Goal: Obtain resource: Obtain resource

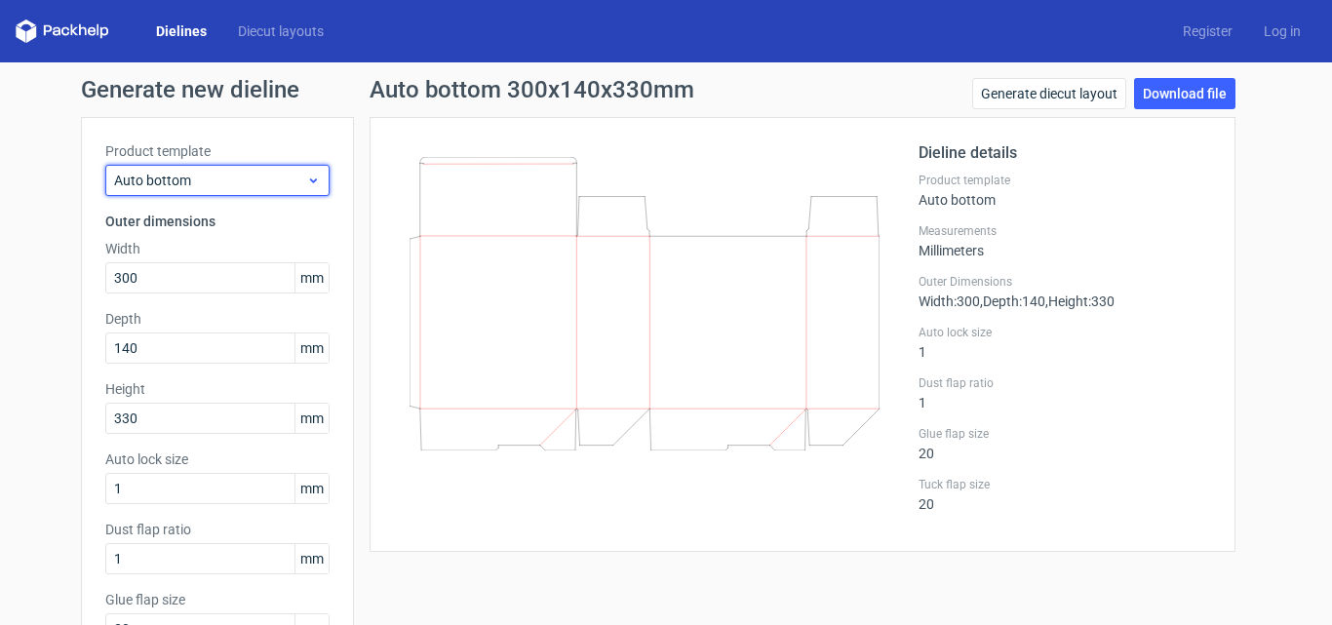
click at [220, 183] on span "Auto bottom" at bounding box center [210, 180] width 192 height 19
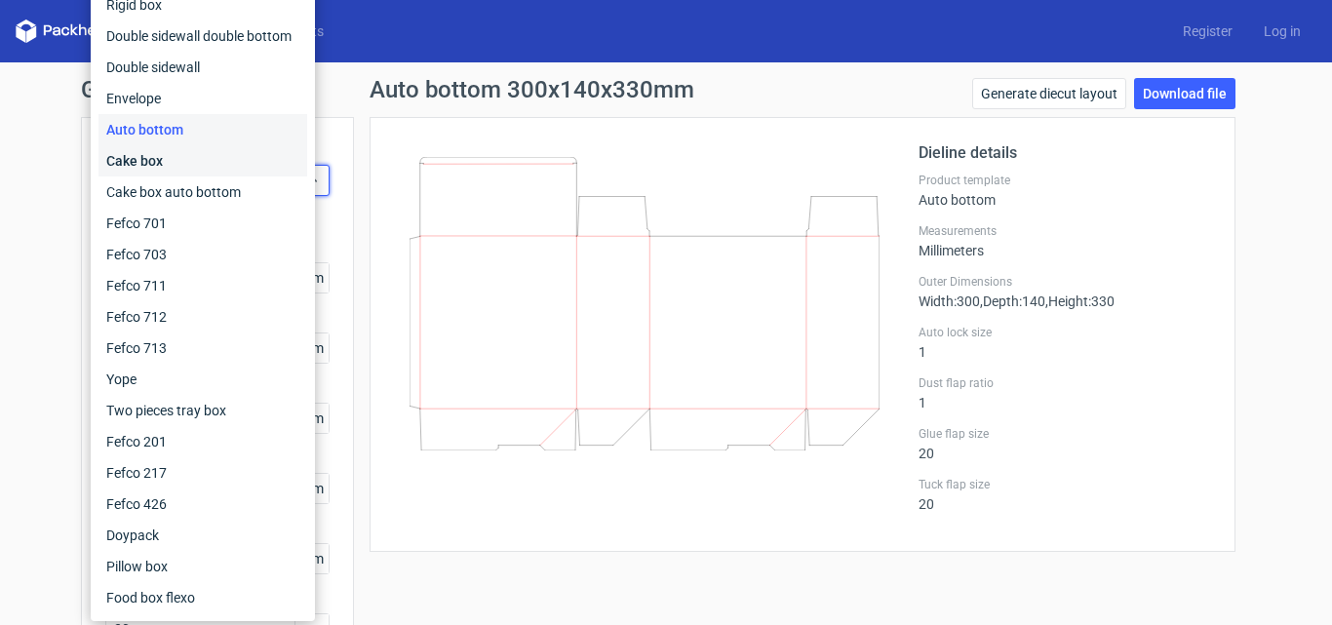
click at [214, 157] on div "Cake box" at bounding box center [202, 160] width 209 height 31
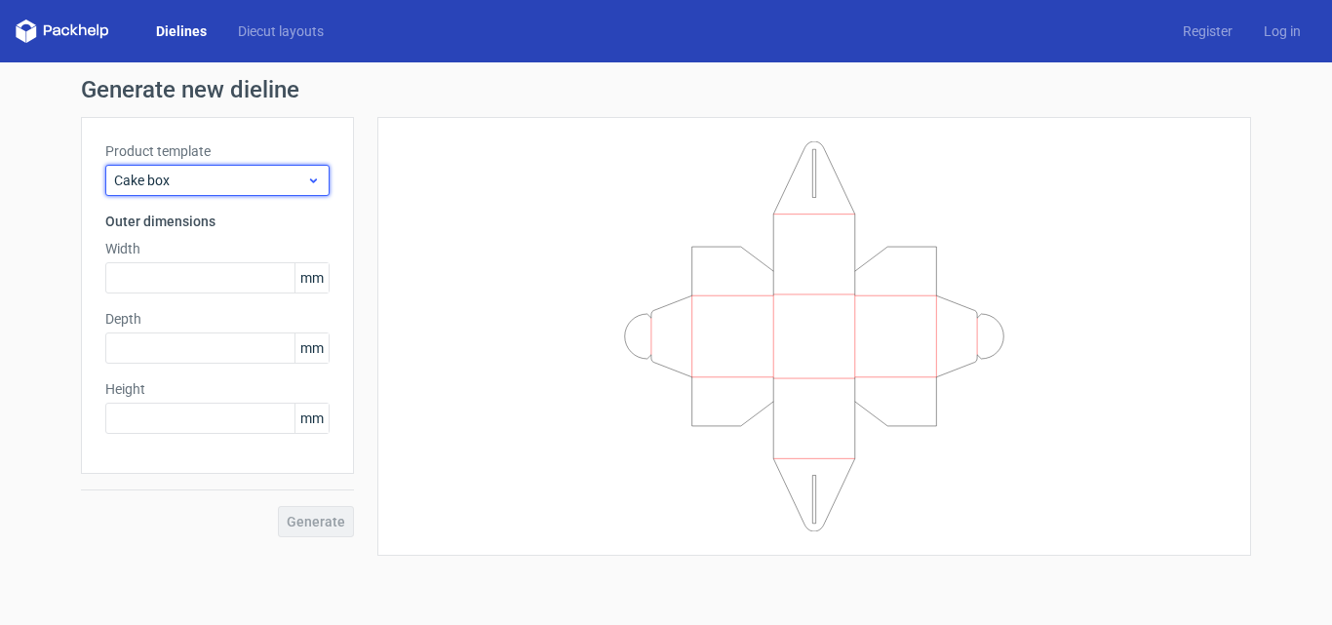
click at [176, 183] on span "Cake box" at bounding box center [210, 180] width 192 height 19
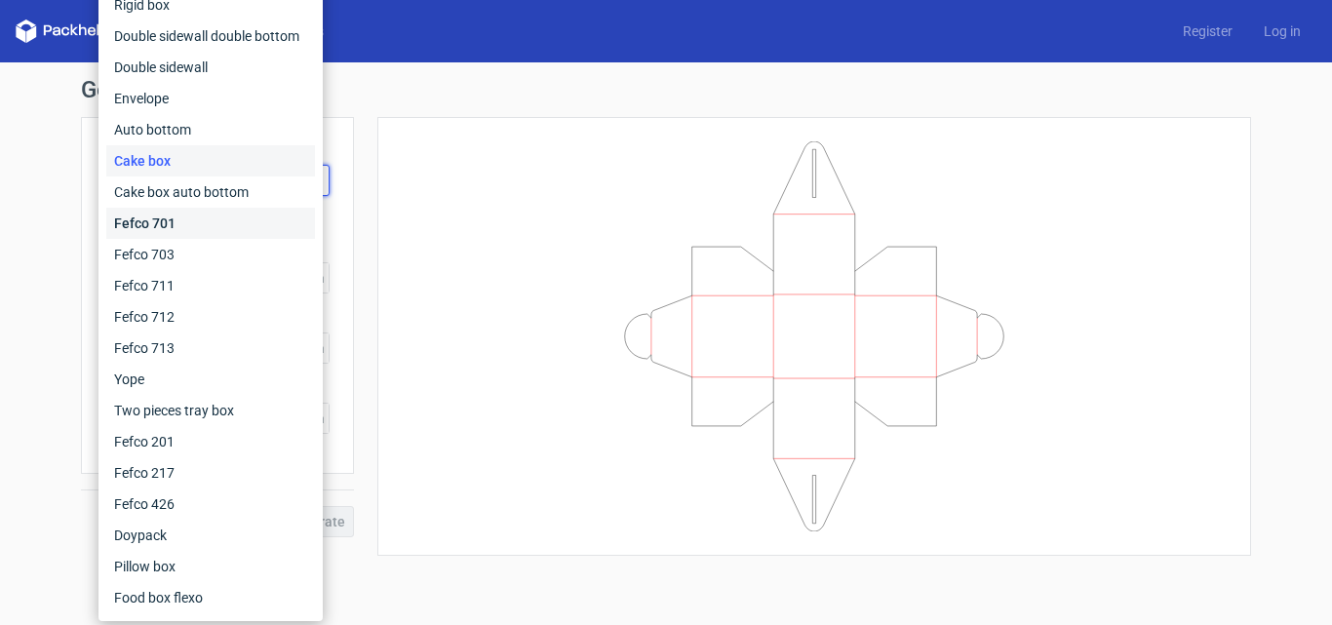
click at [171, 223] on div "Fefco 701" at bounding box center [210, 223] width 209 height 31
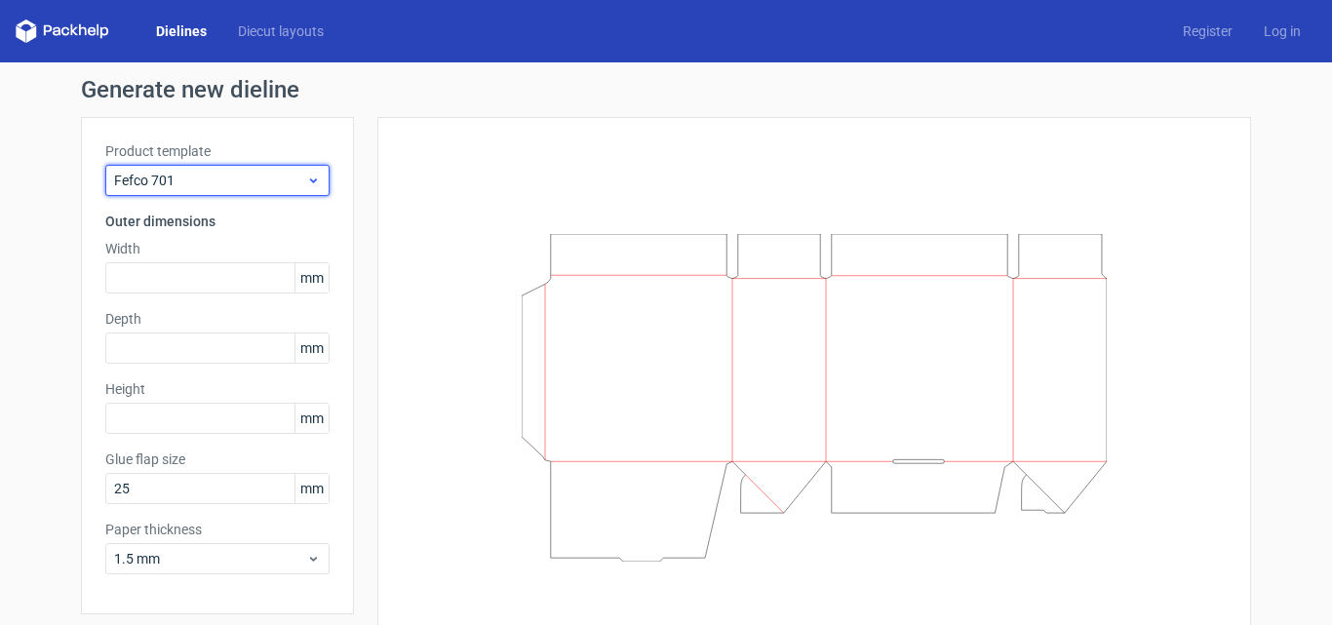
click at [197, 183] on span "Fefco 701" at bounding box center [210, 180] width 192 height 19
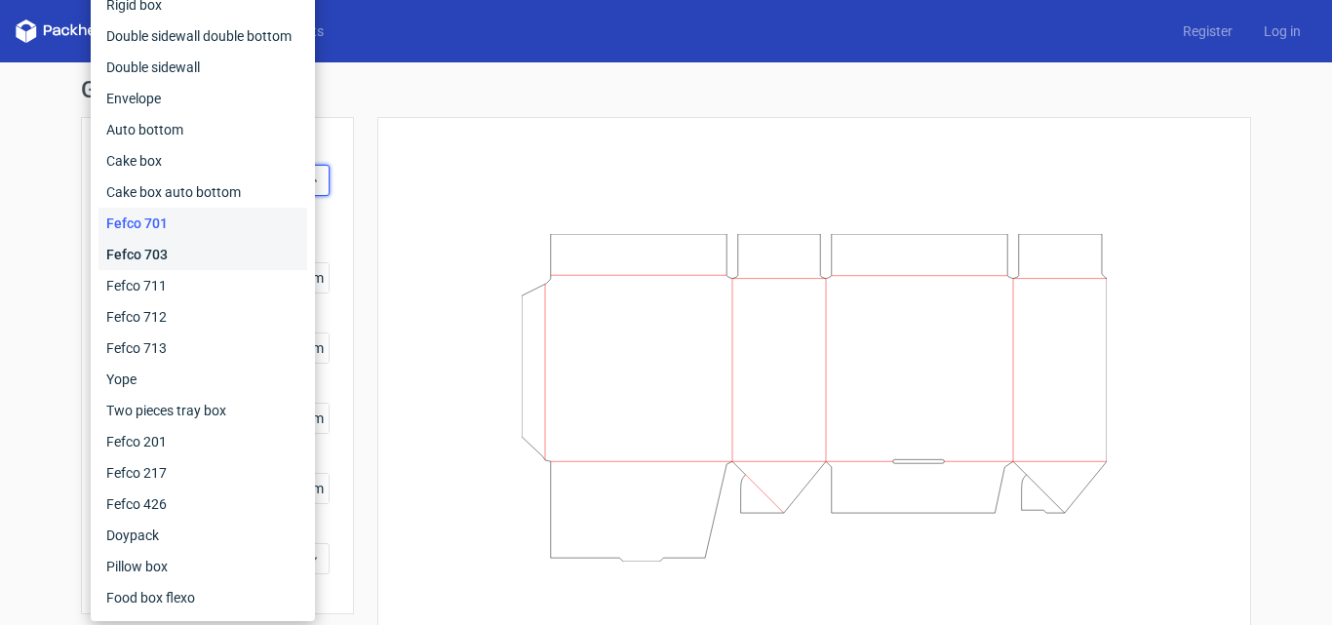
click at [198, 242] on div "Fefco 703" at bounding box center [202, 254] width 209 height 31
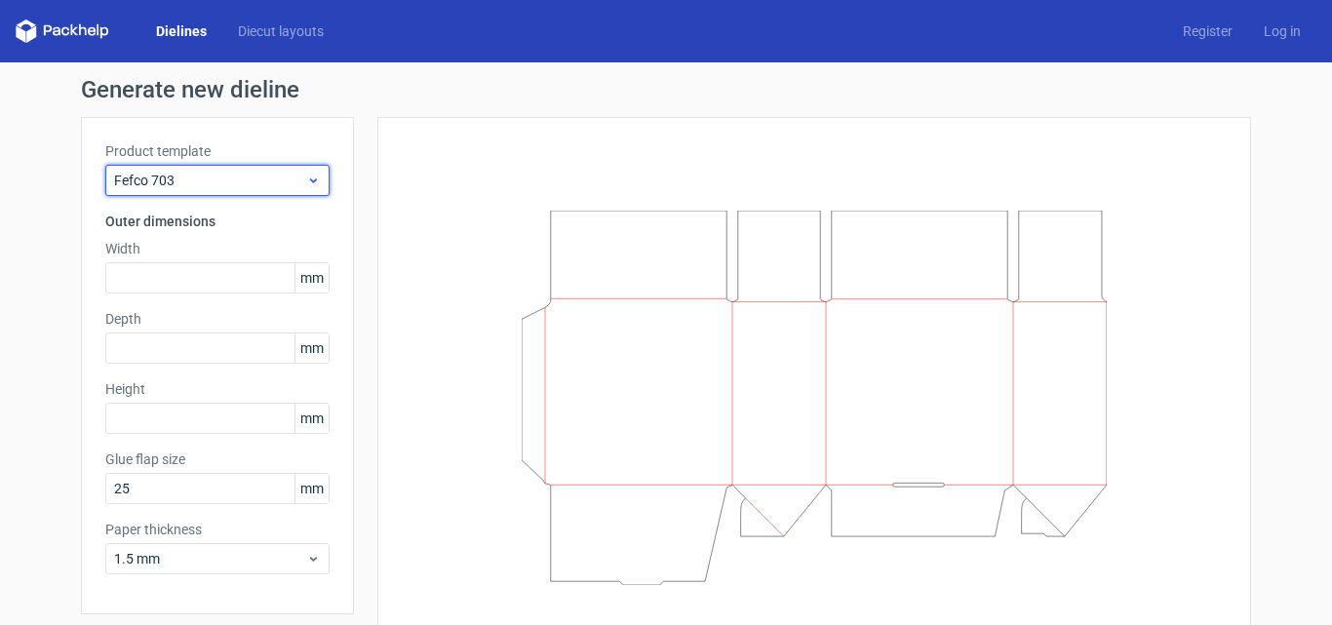
click at [201, 171] on span "Fefco 703" at bounding box center [210, 180] width 192 height 19
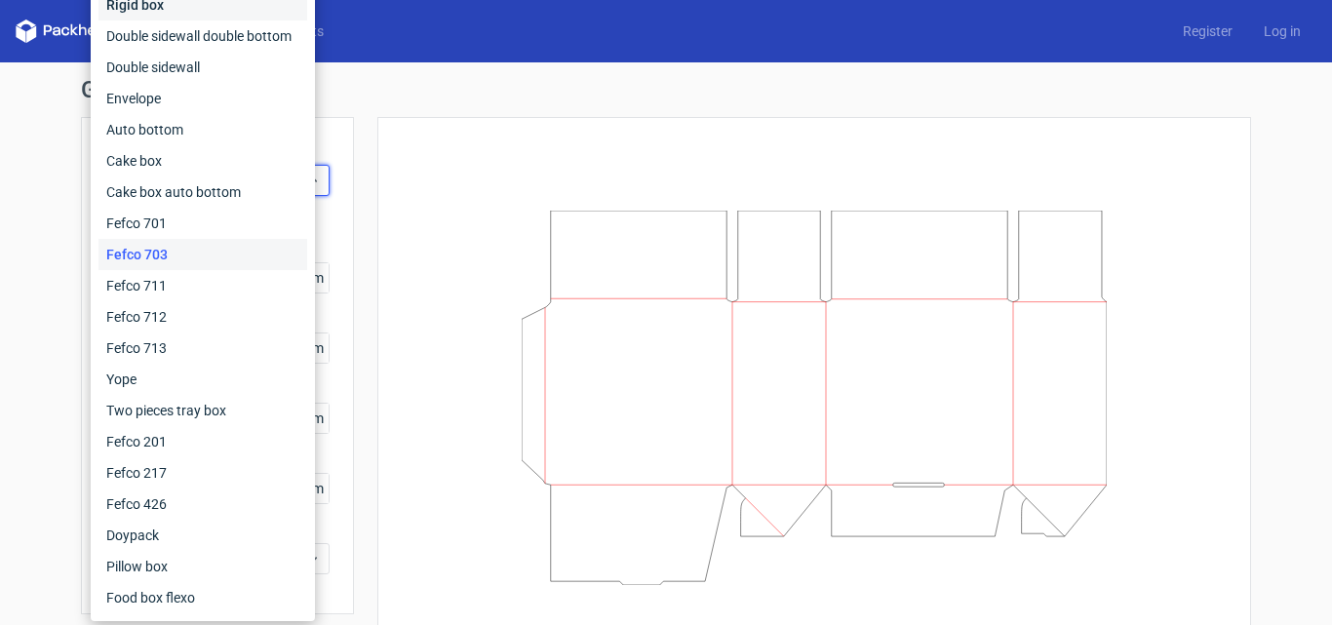
click at [184, 7] on div "Rigid box" at bounding box center [202, 4] width 209 height 31
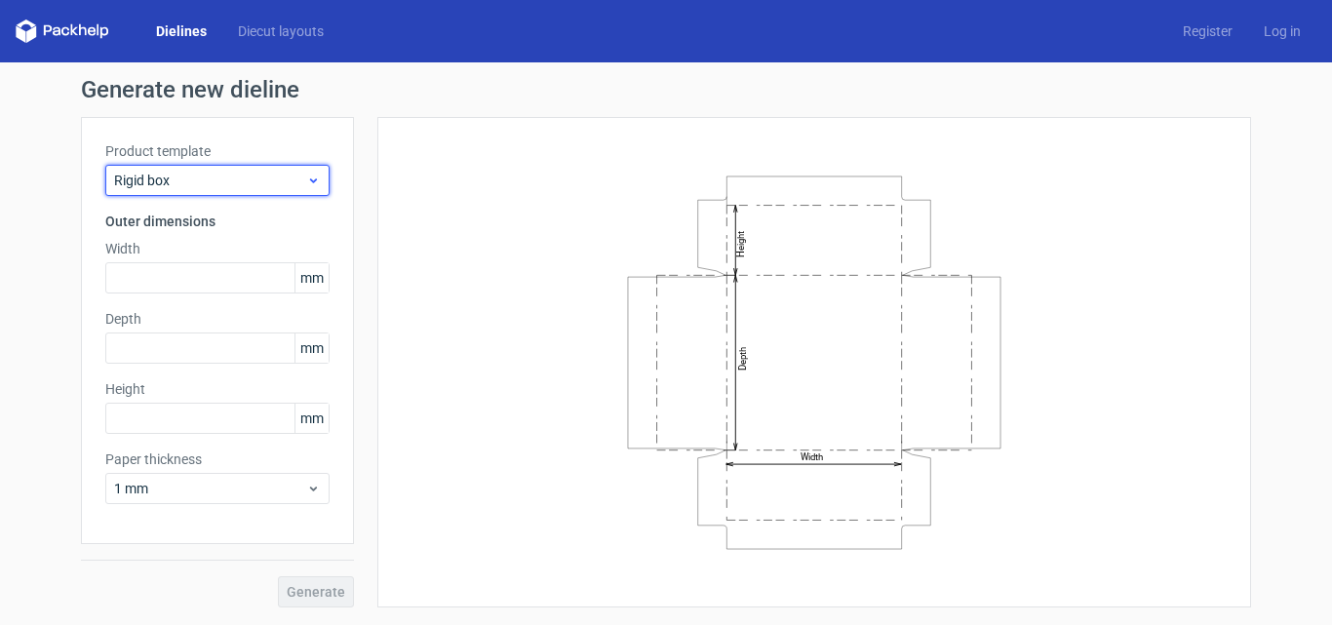
click at [209, 183] on span "Rigid box" at bounding box center [210, 180] width 192 height 19
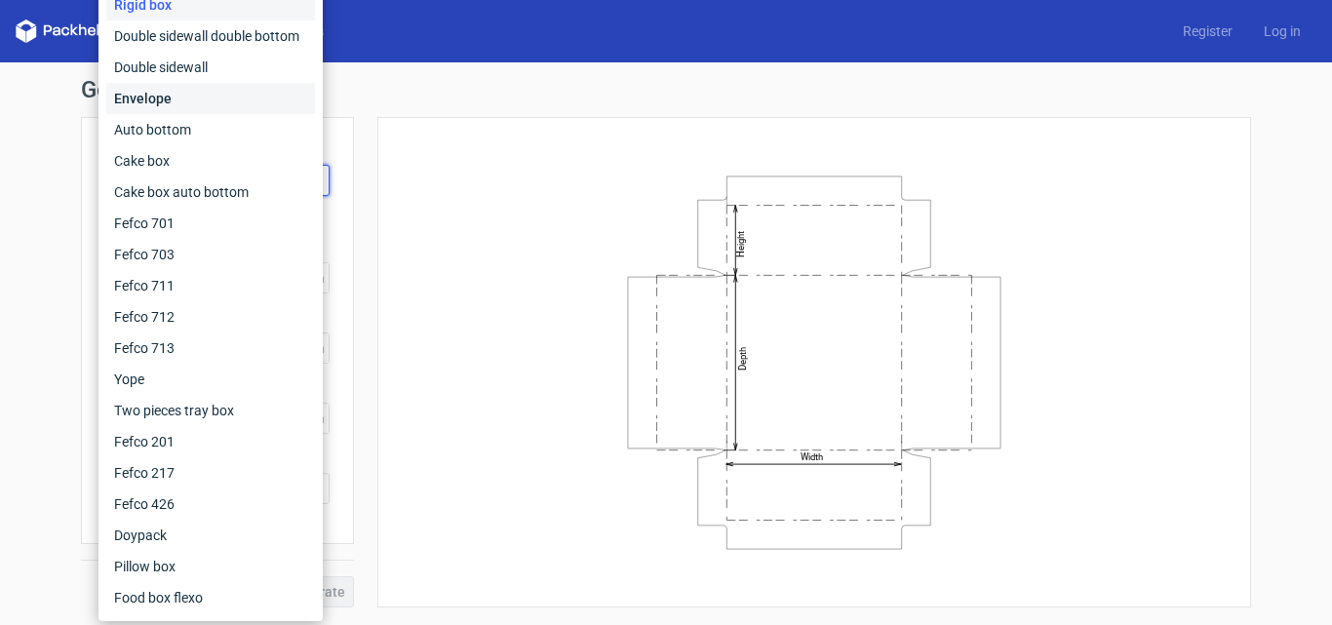
click at [162, 105] on div "Envelope" at bounding box center [210, 98] width 209 height 31
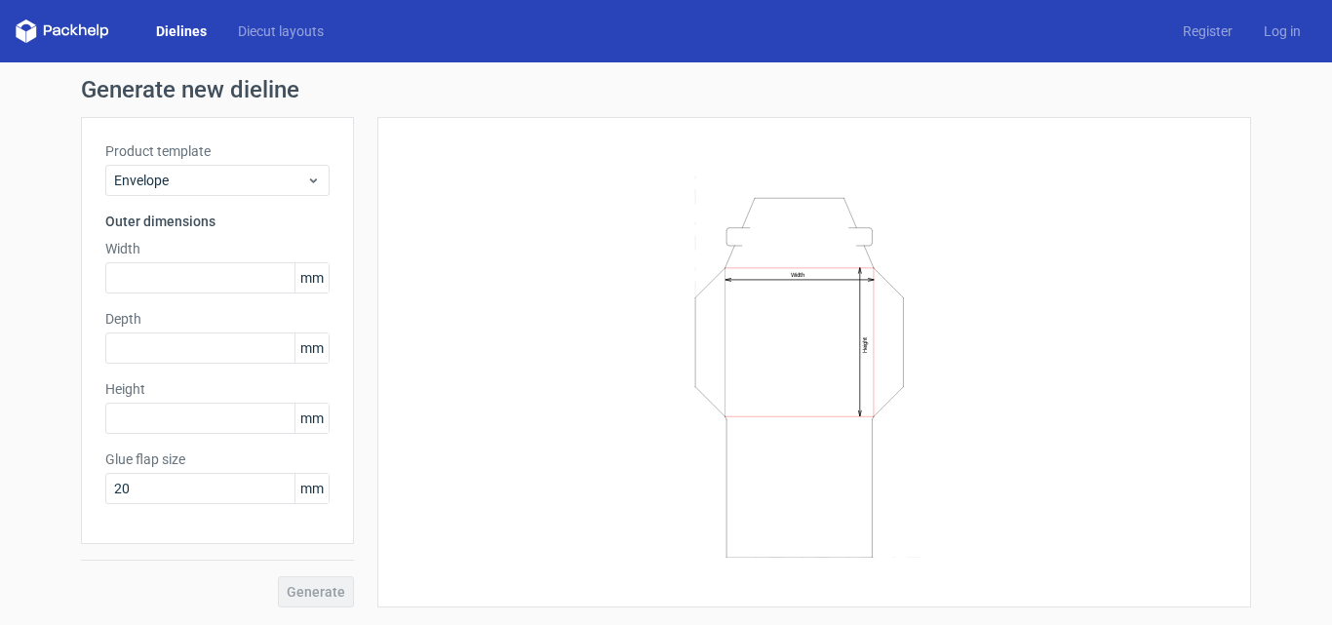
click at [185, 33] on link "Dielines" at bounding box center [181, 30] width 82 height 19
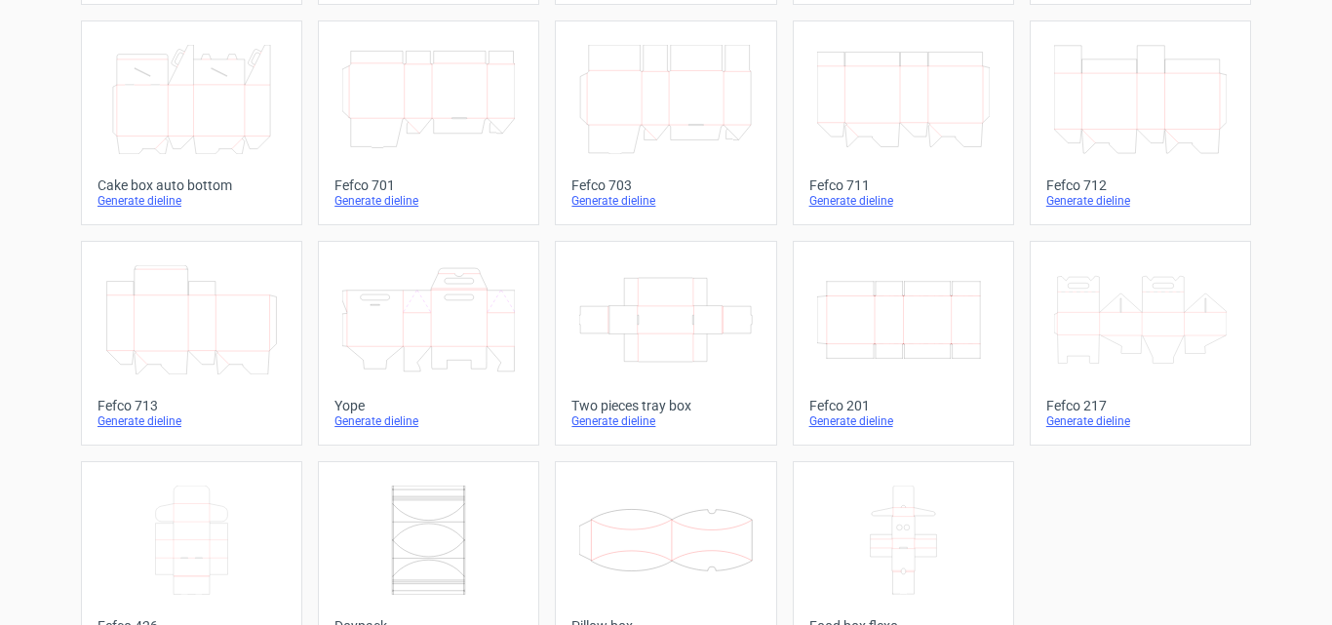
scroll to position [594, 0]
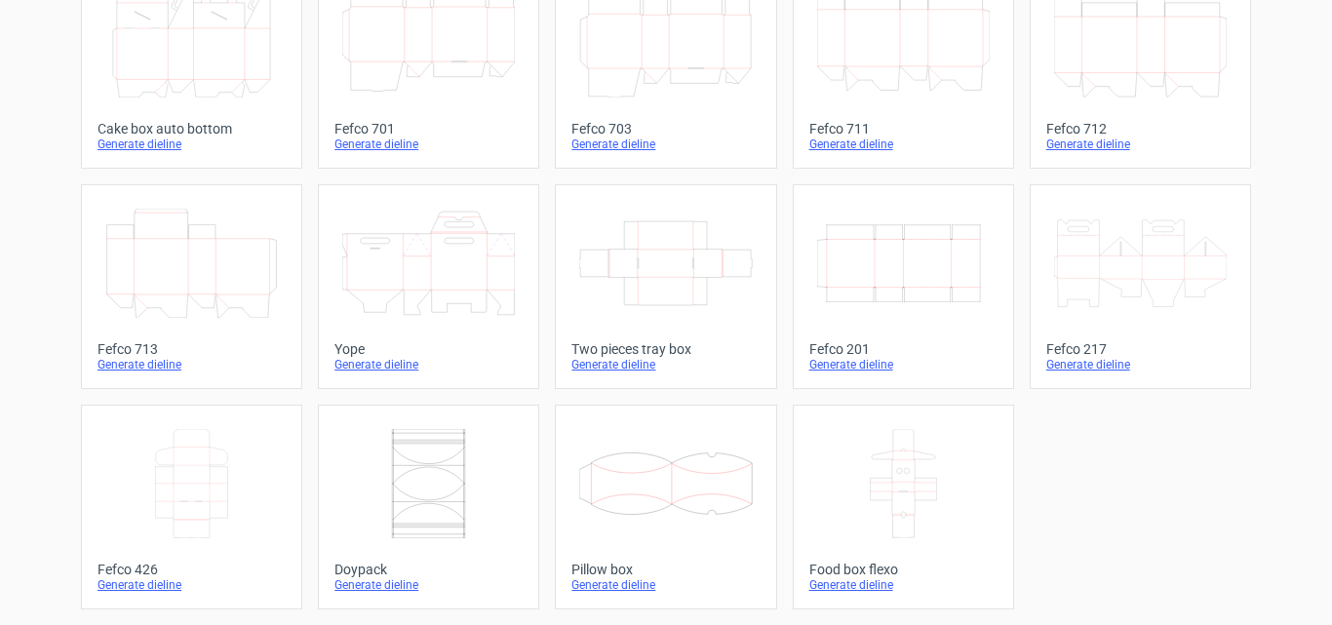
click at [862, 452] on icon at bounding box center [903, 483] width 173 height 109
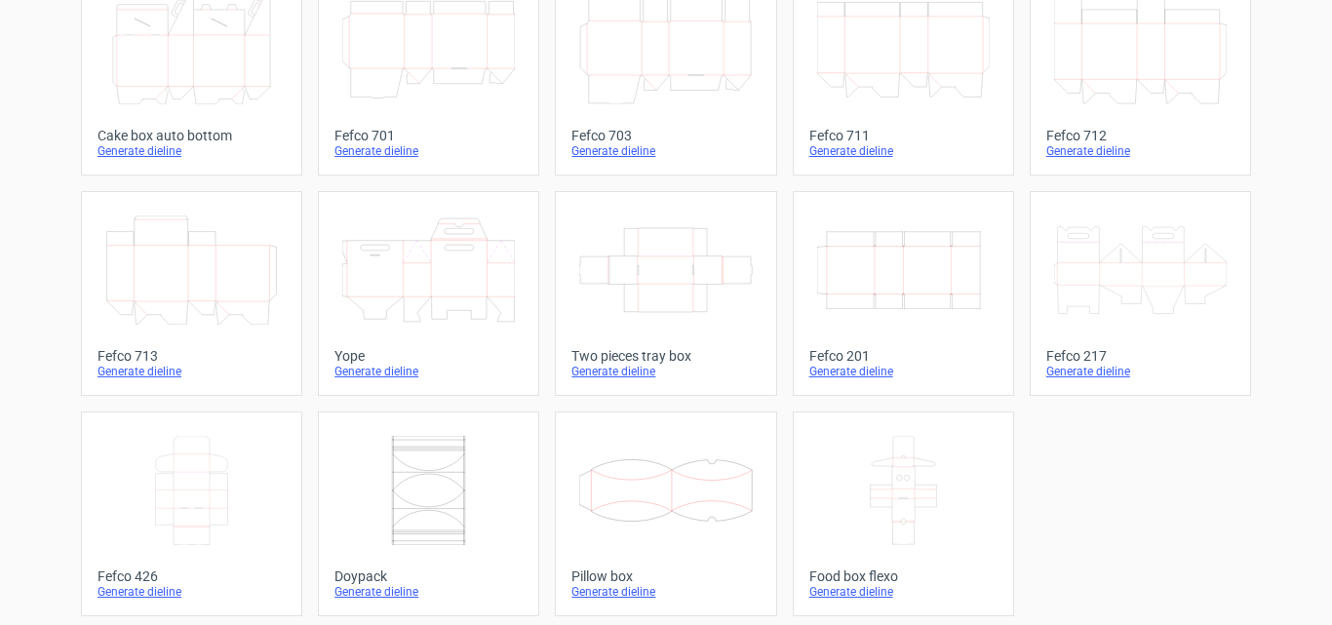
scroll to position [594, 0]
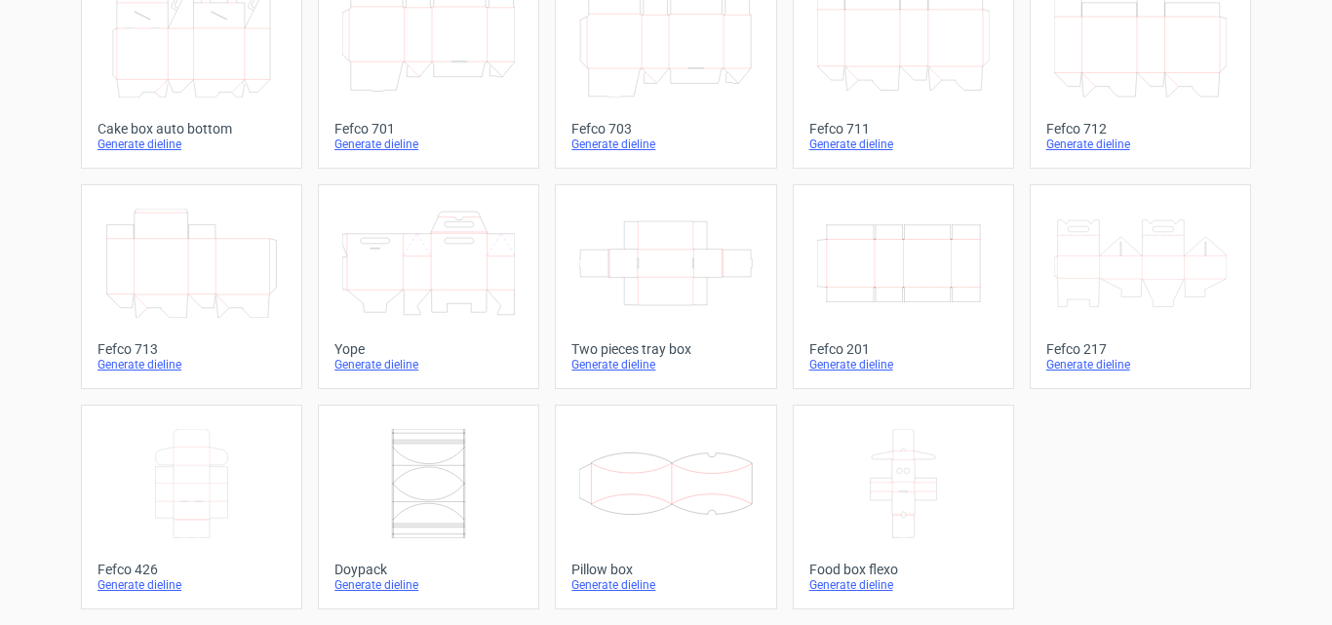
click at [437, 468] on icon at bounding box center [428, 483] width 173 height 109
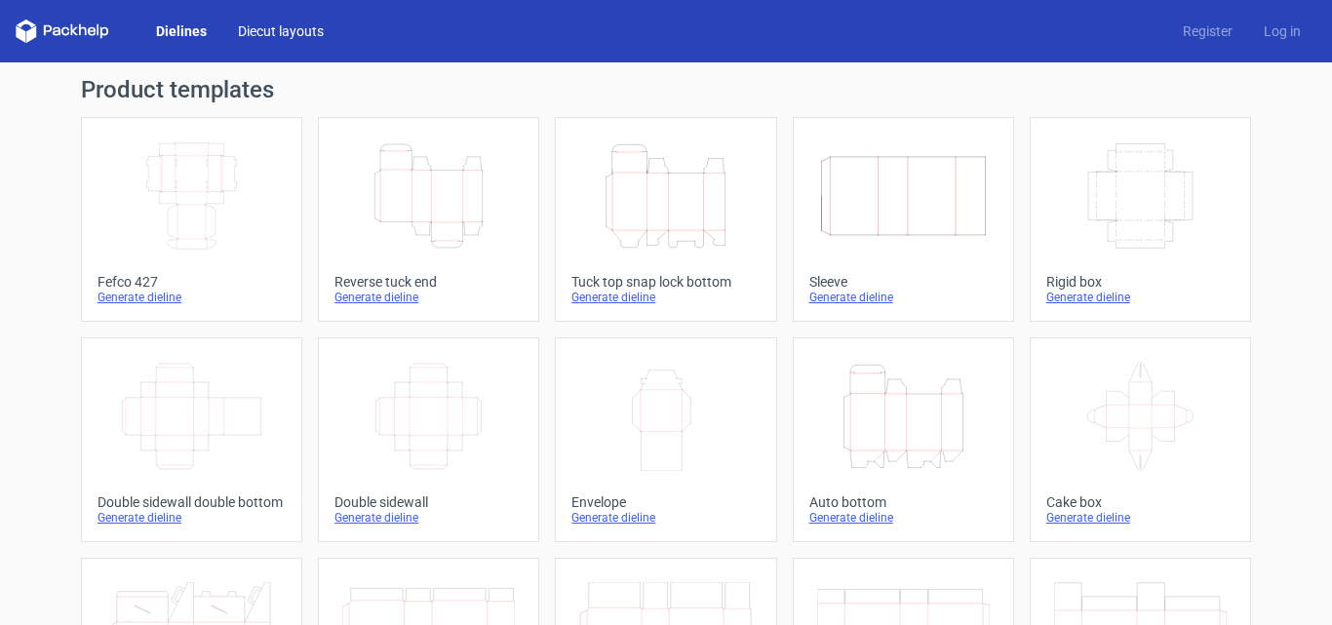
click at [292, 36] on link "Diecut layouts" at bounding box center [280, 30] width 117 height 19
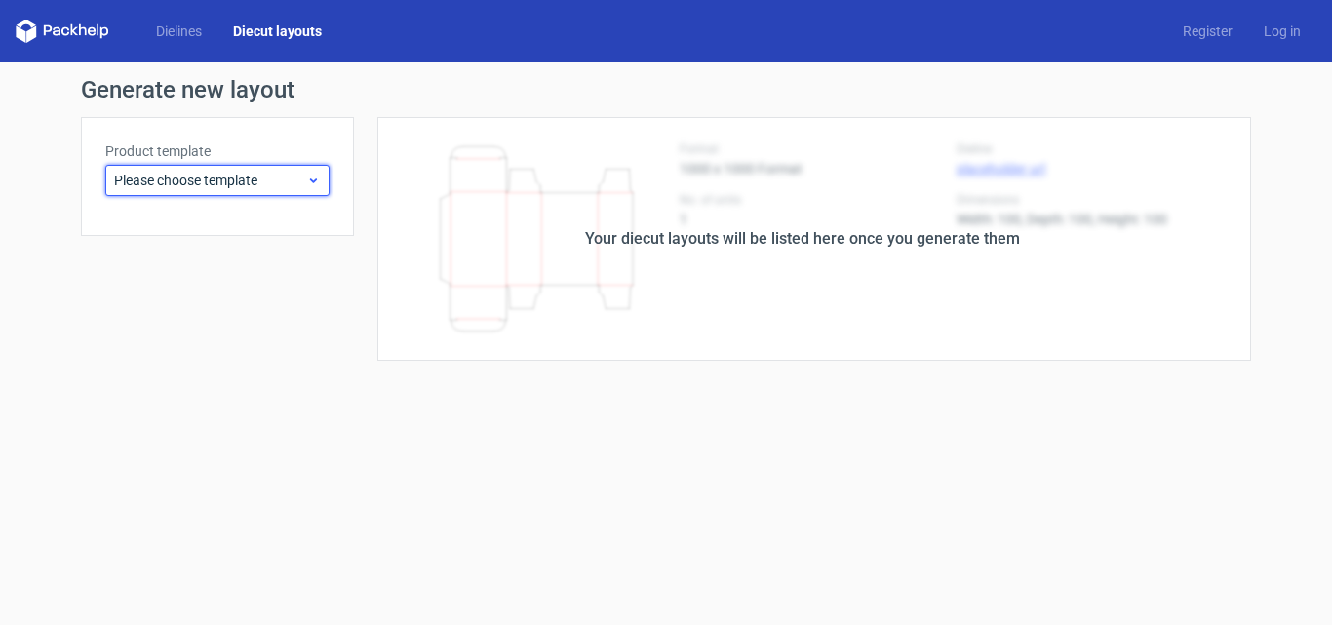
click at [249, 178] on span "Please choose template" at bounding box center [210, 180] width 192 height 19
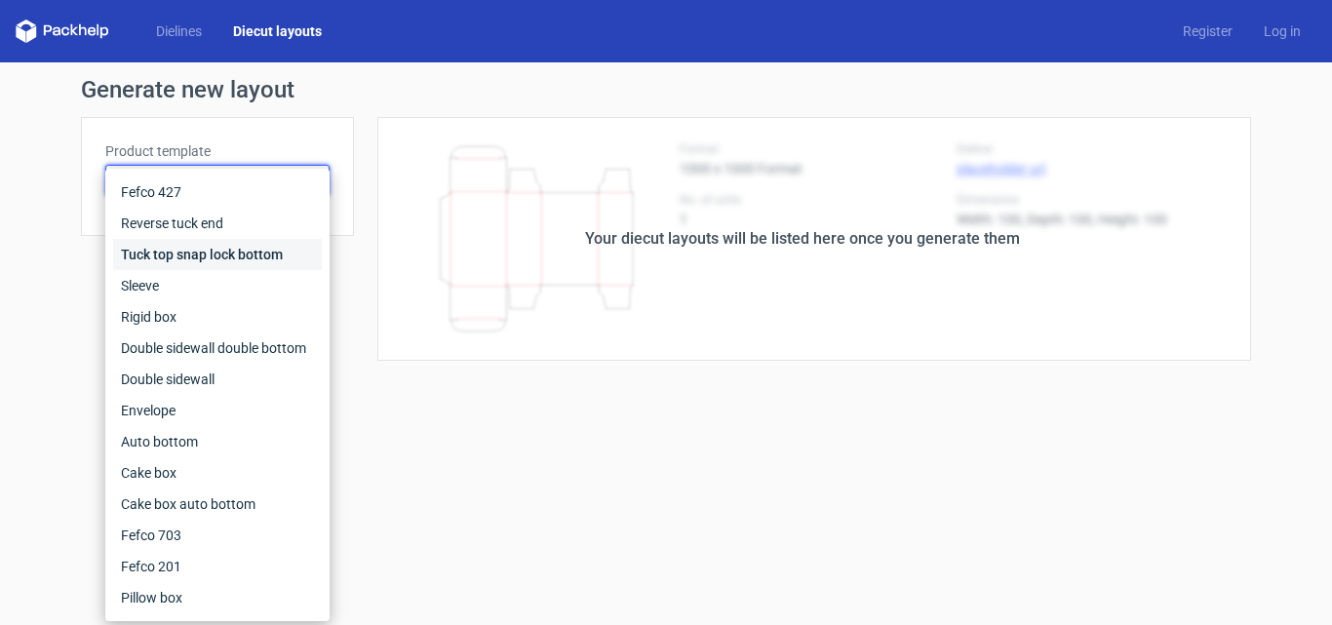
click at [209, 251] on div "Tuck top snap lock bottom" at bounding box center [217, 254] width 209 height 31
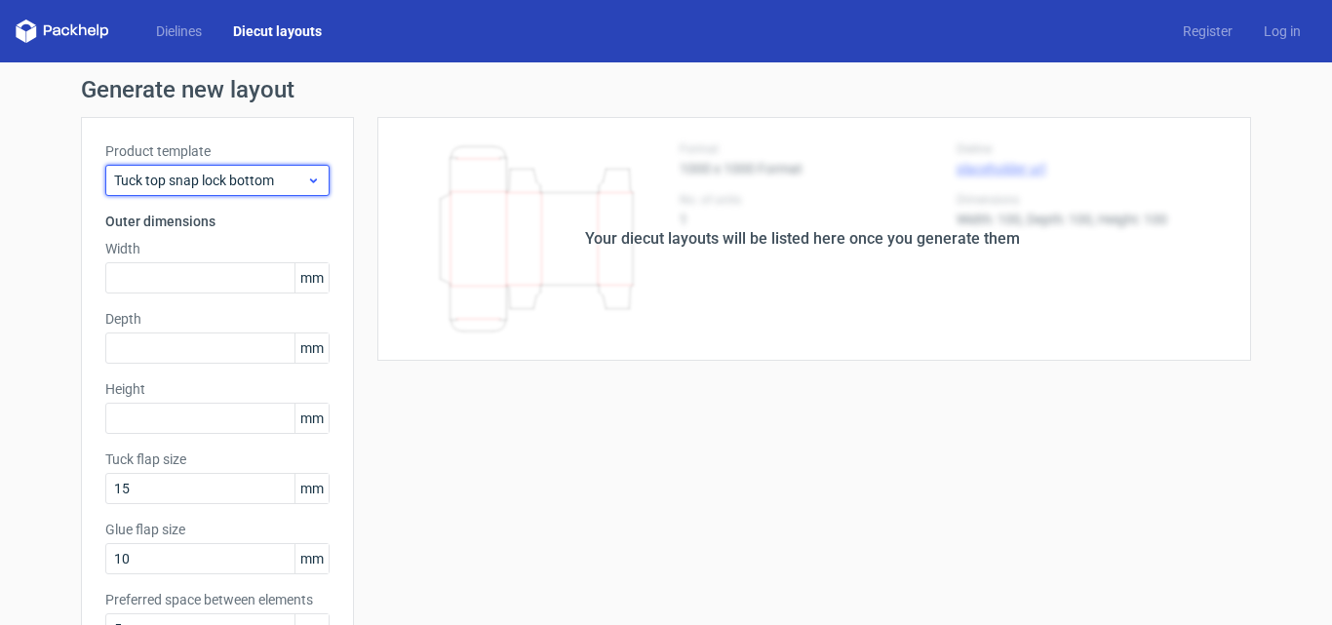
click at [223, 190] on div "Tuck top snap lock bottom" at bounding box center [217, 180] width 224 height 31
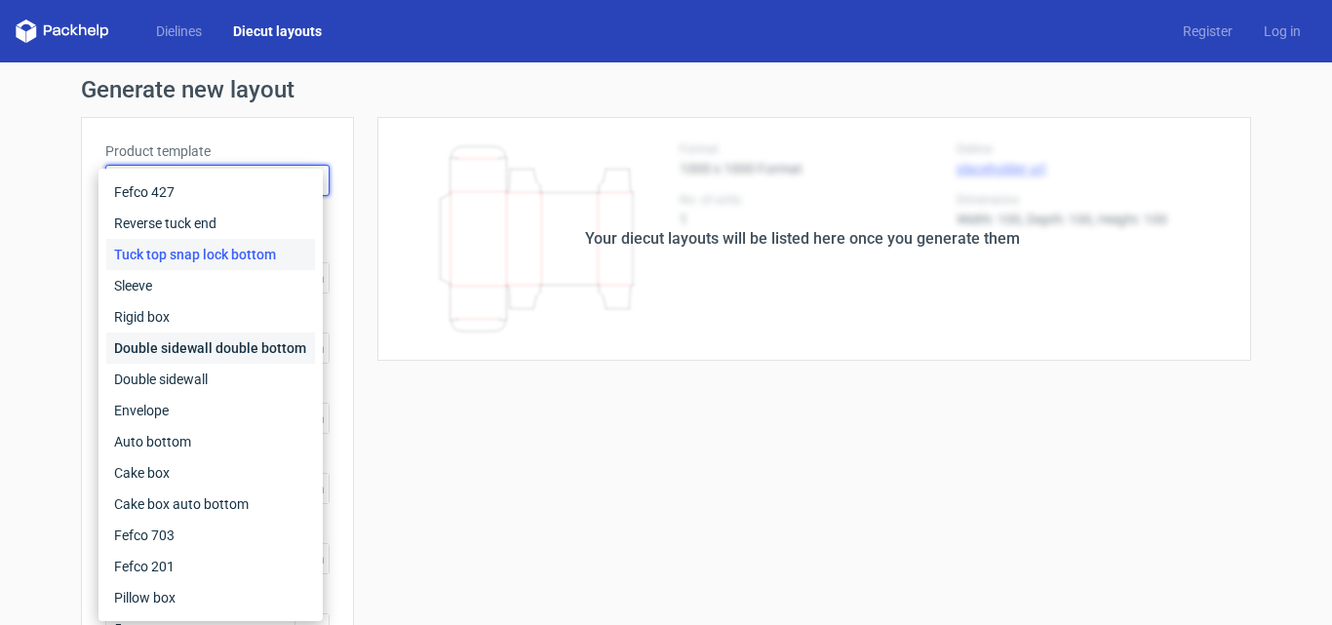
click at [189, 344] on div "Double sidewall double bottom" at bounding box center [210, 347] width 209 height 31
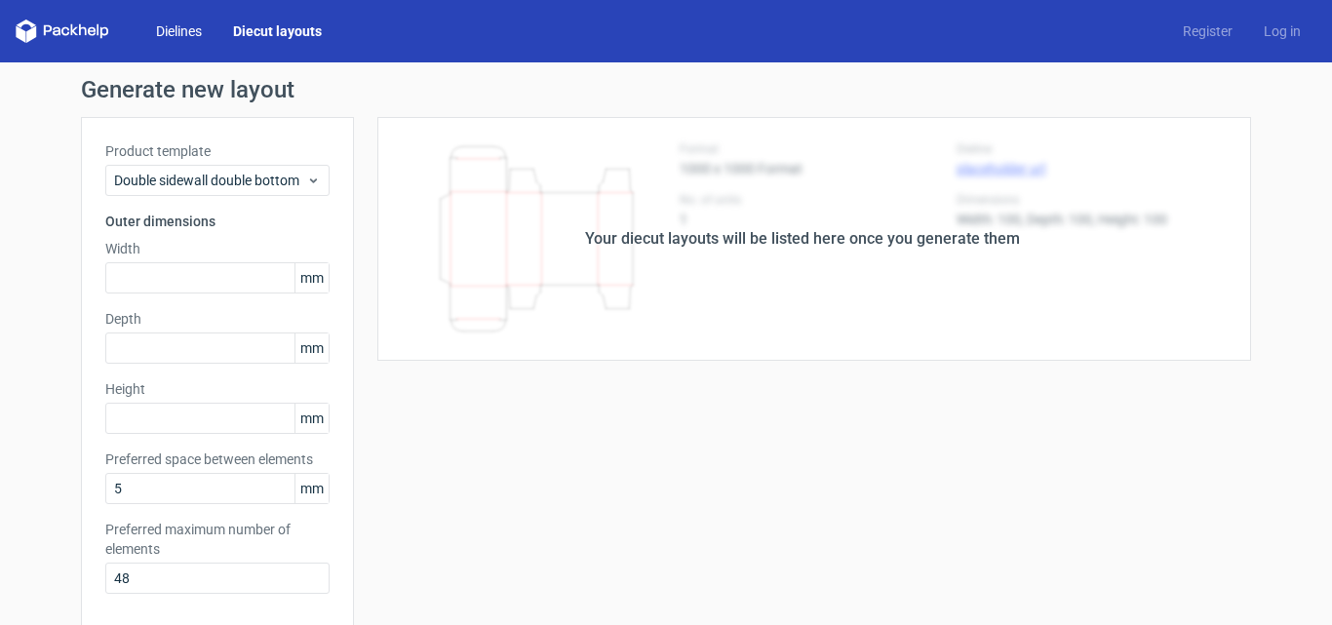
click at [188, 27] on link "Dielines" at bounding box center [178, 30] width 77 height 19
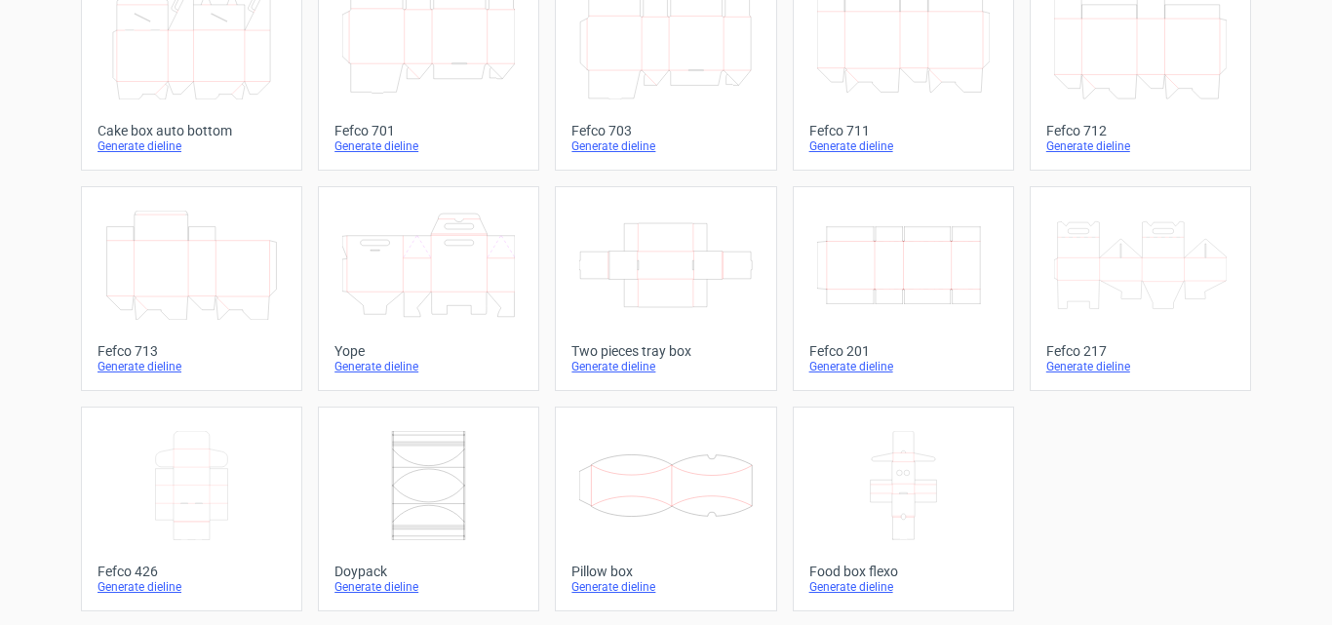
scroll to position [594, 0]
click at [410, 300] on icon at bounding box center [428, 263] width 173 height 109
